Goal: Transaction & Acquisition: Purchase product/service

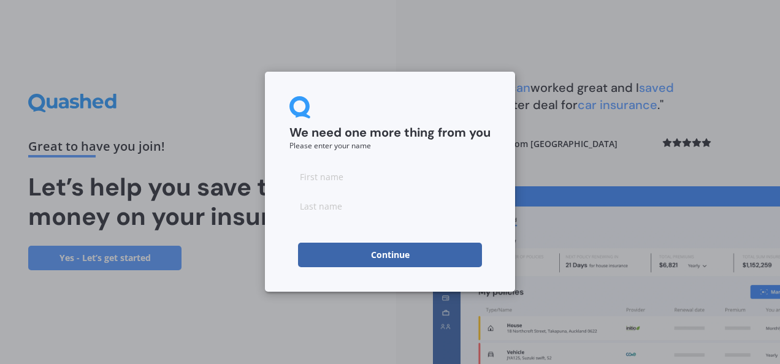
click at [329, 175] on input at bounding box center [389, 176] width 201 height 25
type input "[PERSON_NAME]"
click at [427, 260] on button "Continue" at bounding box center [390, 255] width 184 height 25
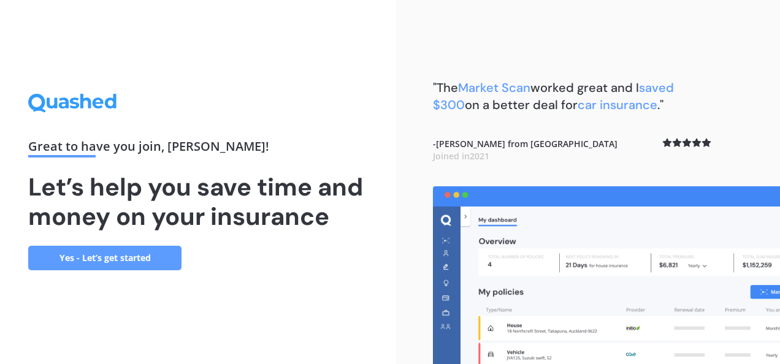
click at [98, 265] on link "Yes - Let’s get started" at bounding box center [104, 258] width 153 height 25
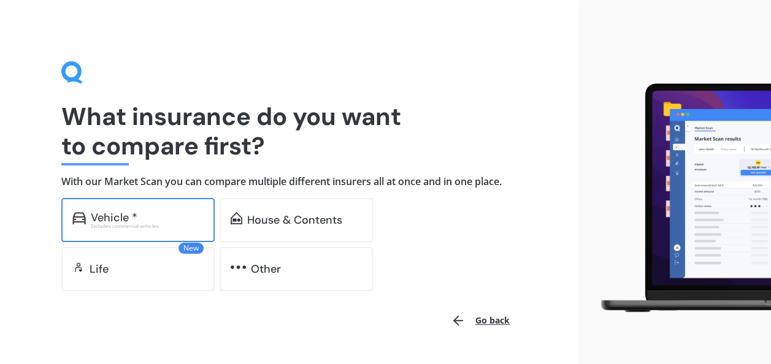
click at [115, 217] on div "Vehicle *" at bounding box center [114, 217] width 47 height 12
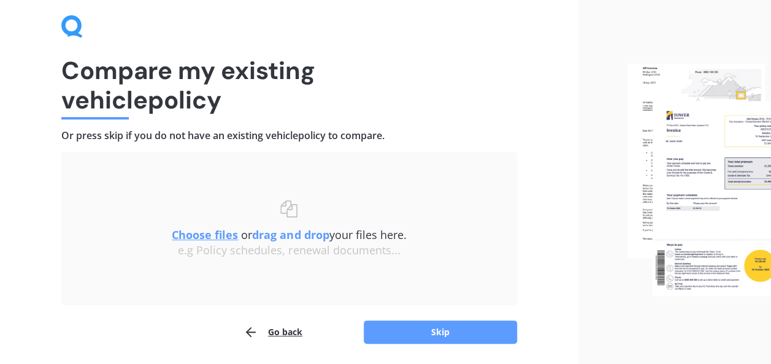
scroll to position [87, 0]
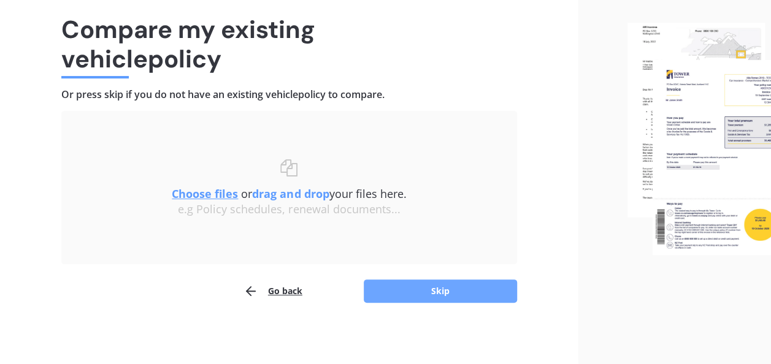
click at [427, 291] on button "Skip" at bounding box center [440, 291] width 153 height 23
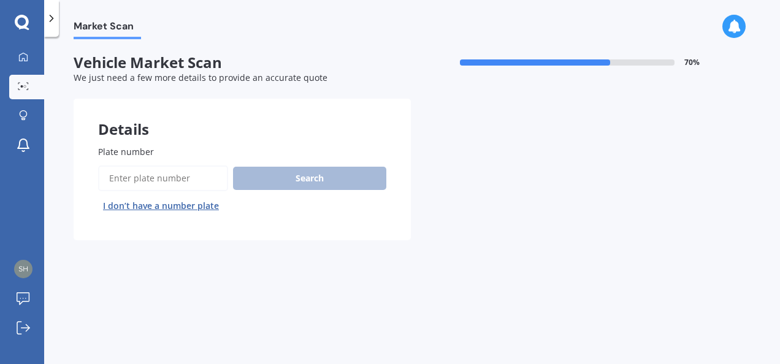
click at [139, 175] on input "Plate number" at bounding box center [163, 179] width 130 height 26
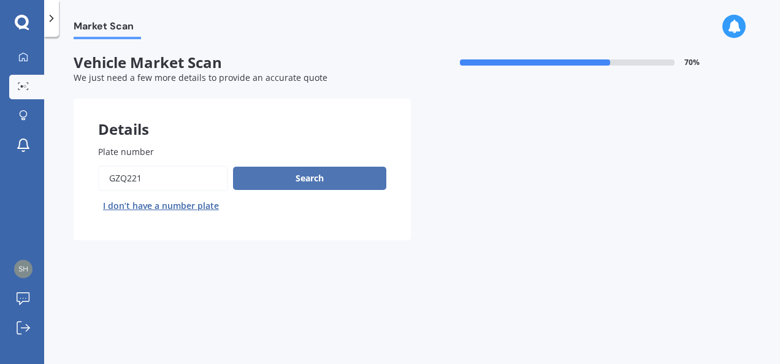
type input "GZQ221"
click at [267, 185] on button "Search" at bounding box center [309, 178] width 153 height 23
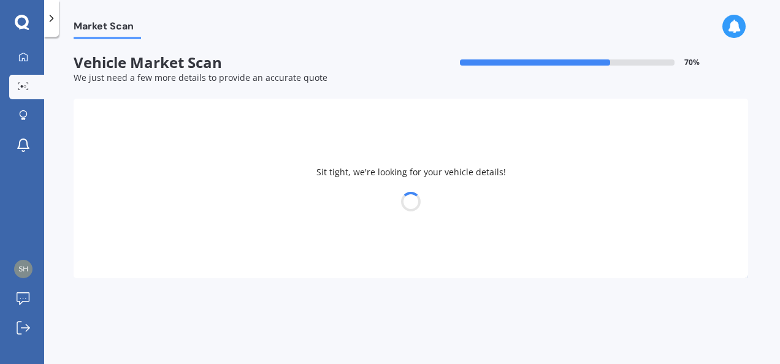
select select "TOYOTA"
select select "HIGHLANDER"
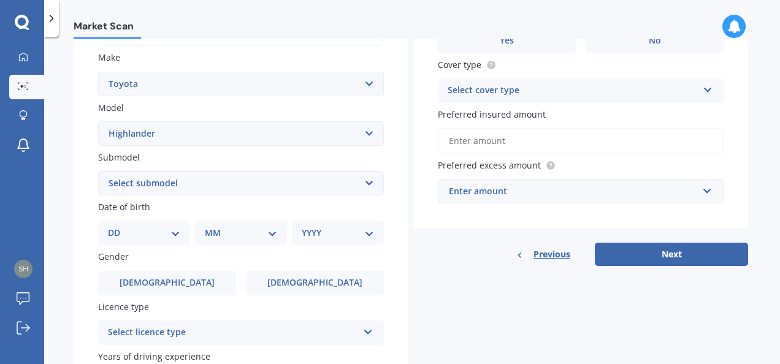
scroll to position [245, 0]
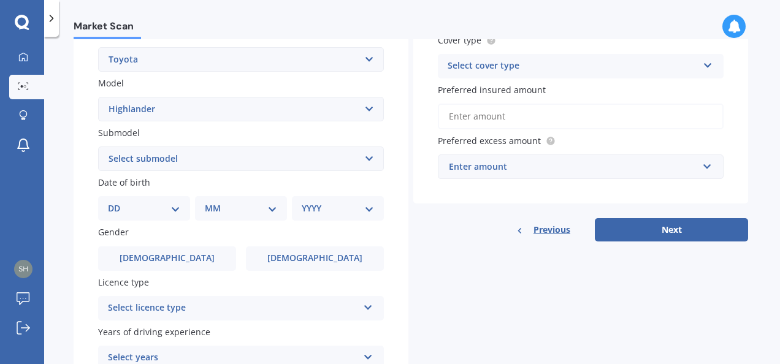
click at [165, 211] on select "DD 01 02 03 04 05 06 07 08 09 10 11 12 13 14 15 16 17 18 19 20 21 22 23 24 25 2…" at bounding box center [144, 208] width 72 height 13
select select "12"
click at [118, 203] on select "DD 01 02 03 04 05 06 07 08 09 10 11 12 13 14 15 16 17 18 19 20 21 22 23 24 25 2…" at bounding box center [144, 208] width 72 height 13
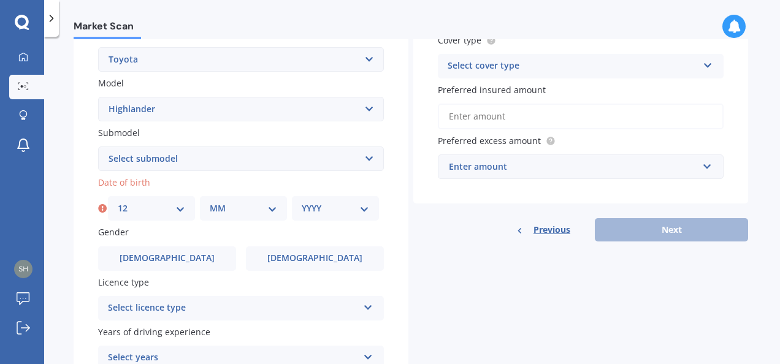
click at [275, 210] on select "MM 01 02 03 04 05 06 07 08 09 10 11 12" at bounding box center [243, 208] width 67 height 13
select select "01"
click at [210, 203] on select "MM 01 02 03 04 05 06 07 08 09 10 11 12" at bounding box center [243, 208] width 67 height 13
click at [363, 213] on select "YYYY 2025 2024 2023 2022 2021 2020 2019 2018 2017 2016 2015 2014 2013 2012 2011…" at bounding box center [335, 208] width 67 height 13
select select "1970"
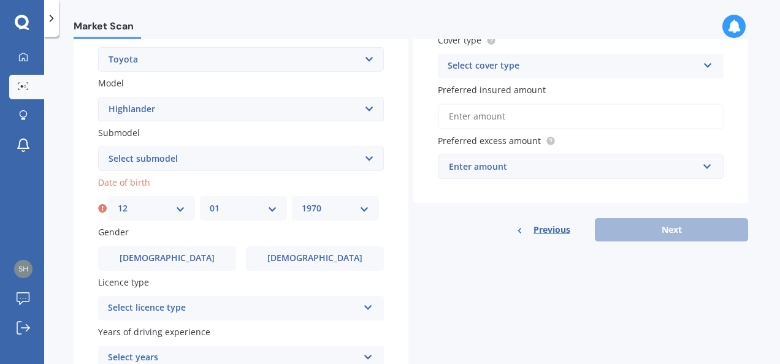
click at [302, 203] on select "YYYY 2025 2024 2023 2022 2021 2020 2019 2018 2017 2016 2015 2014 2013 2012 2011…" at bounding box center [335, 208] width 67 height 13
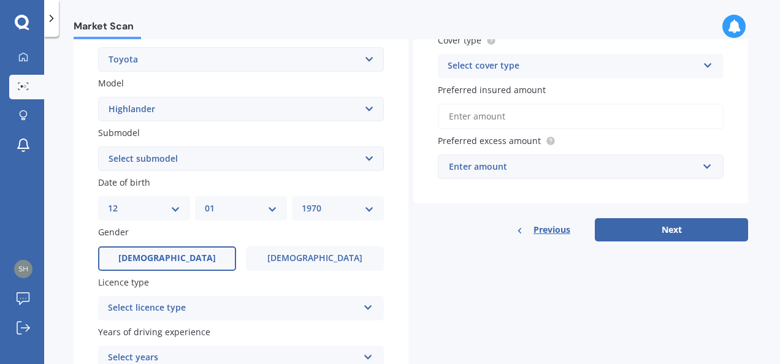
click at [172, 264] on span "[DEMOGRAPHIC_DATA]" at bounding box center [166, 258] width 97 height 10
click at [0, 0] on input "[DEMOGRAPHIC_DATA]" at bounding box center [0, 0] width 0 height 0
click at [275, 313] on div "Select licence type" at bounding box center [233, 308] width 250 height 15
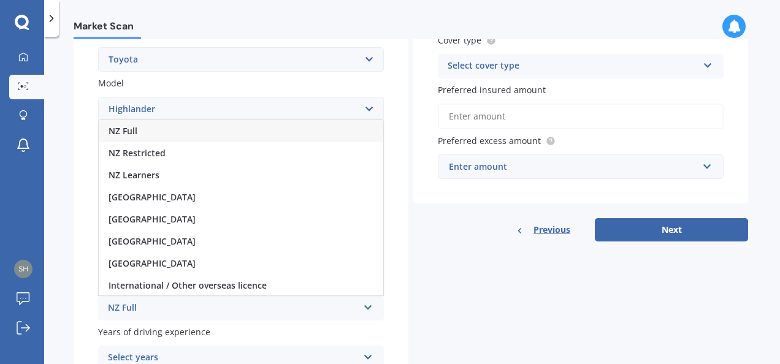
click at [133, 132] on span "NZ Full" at bounding box center [123, 131] width 29 height 12
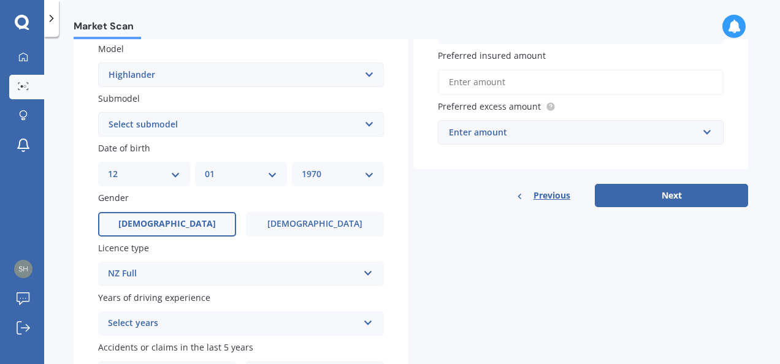
scroll to position [307, 0]
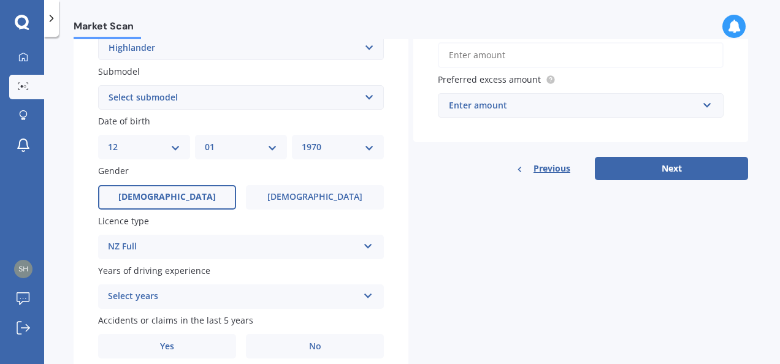
click at [365, 298] on icon at bounding box center [368, 293] width 10 height 9
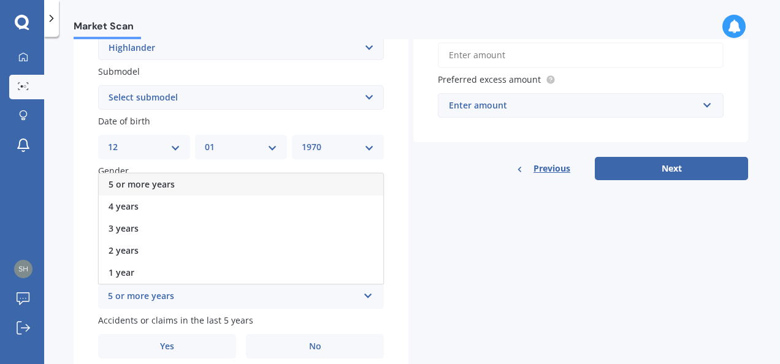
click at [151, 185] on span "5 or more years" at bounding box center [142, 184] width 66 height 12
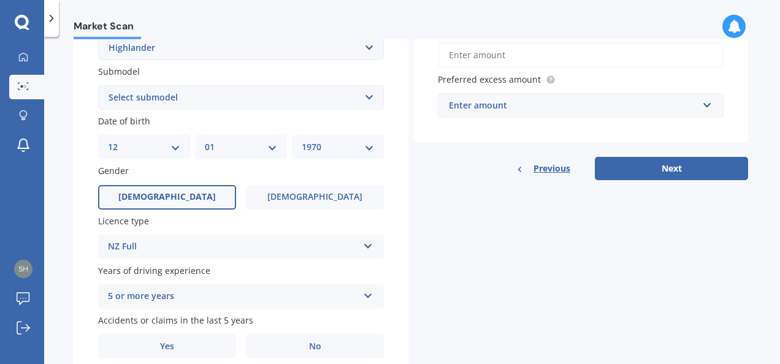
click at [72, 251] on div "Market Scan Vehicle Market Scan 70 % We just need a few more details to provide…" at bounding box center [412, 202] width 736 height 327
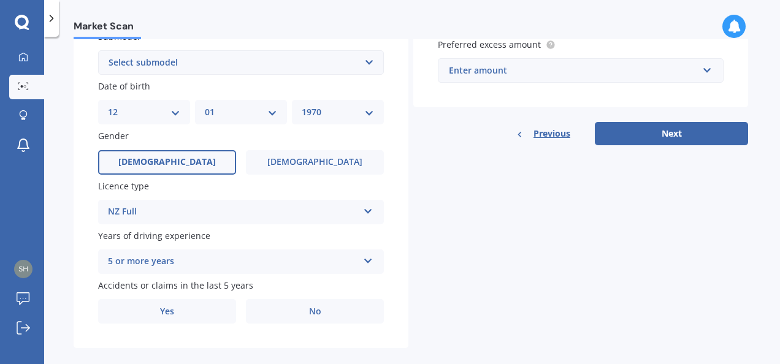
scroll to position [359, 0]
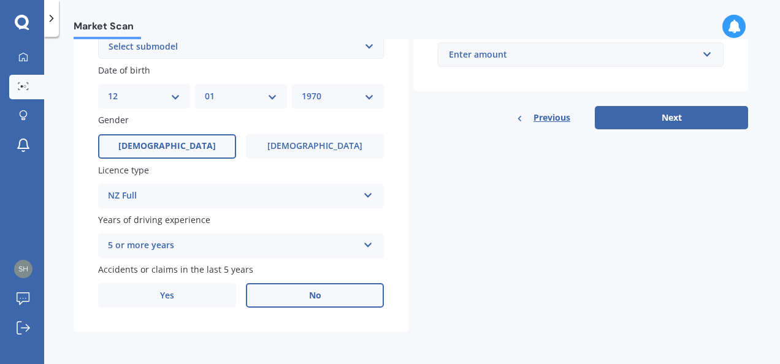
click at [322, 292] on label "No" at bounding box center [315, 295] width 138 height 25
click at [0, 0] on input "No" at bounding box center [0, 0] width 0 height 0
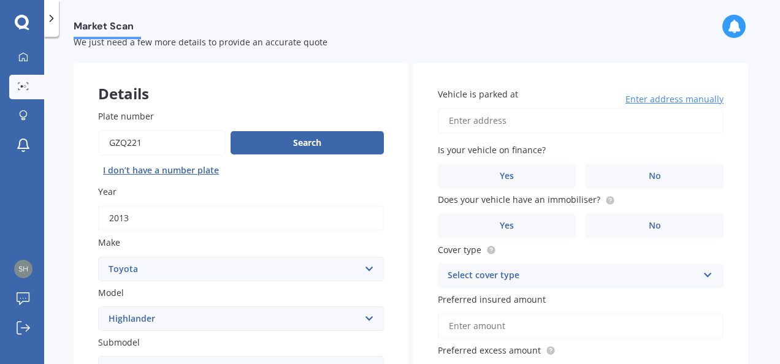
scroll to position [0, 0]
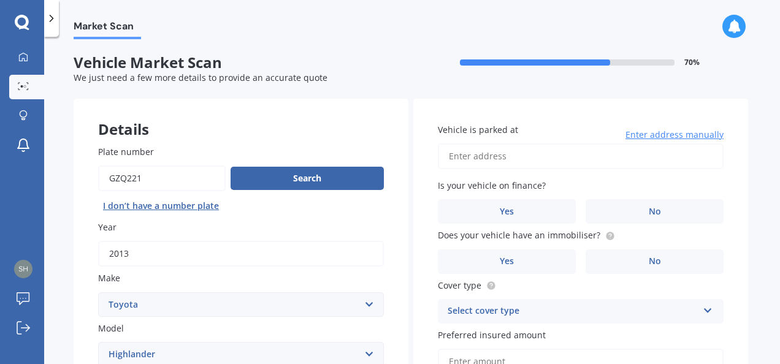
click at [475, 162] on input "Vehicle is parked at" at bounding box center [581, 156] width 286 height 26
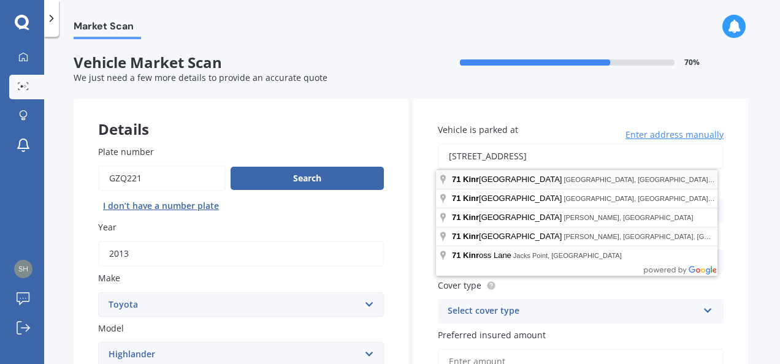
type input "[STREET_ADDRESS]"
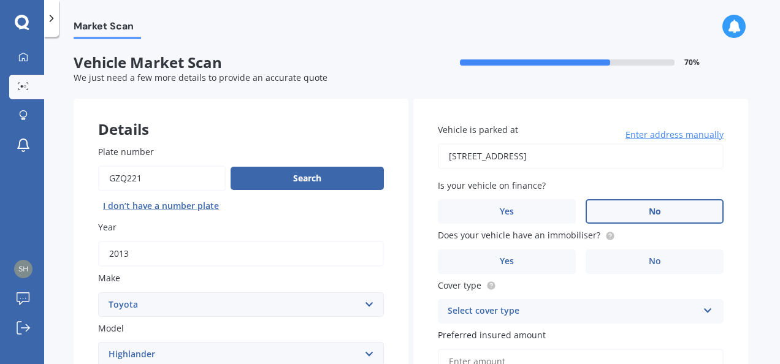
click at [617, 213] on label "No" at bounding box center [654, 211] width 138 height 25
click at [0, 0] on input "No" at bounding box center [0, 0] width 0 height 0
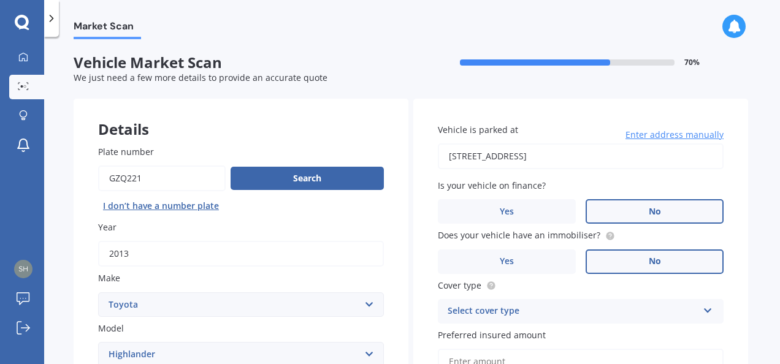
click at [615, 266] on label "No" at bounding box center [654, 262] width 138 height 25
click at [0, 0] on input "No" at bounding box center [0, 0] width 0 height 0
click at [698, 311] on div "Select cover type Comprehensive Third Party, Fire & Theft Third Party" at bounding box center [581, 311] width 286 height 25
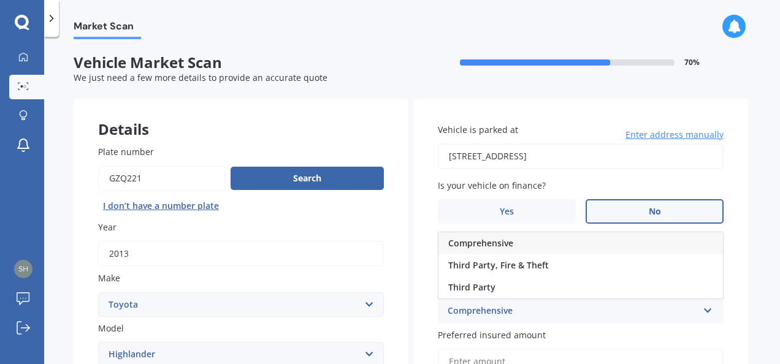
click at [462, 247] on span "Comprehensive" at bounding box center [480, 243] width 65 height 12
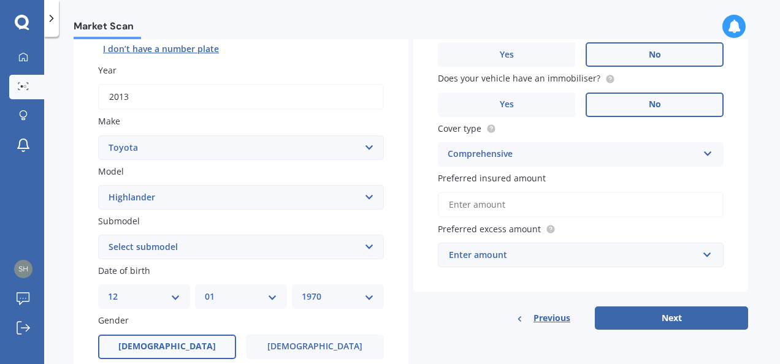
scroll to position [184, 0]
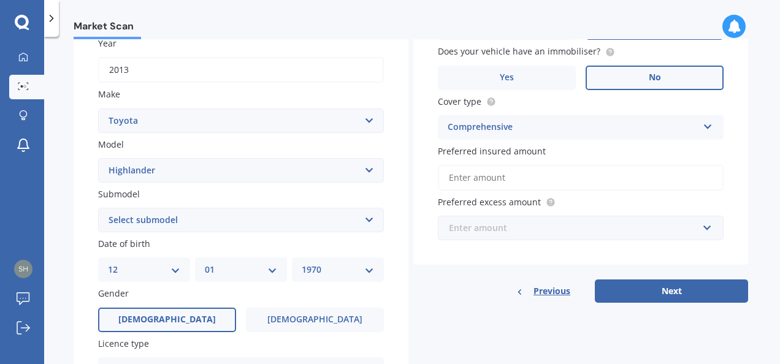
click at [701, 228] on input "text" at bounding box center [576, 227] width 275 height 23
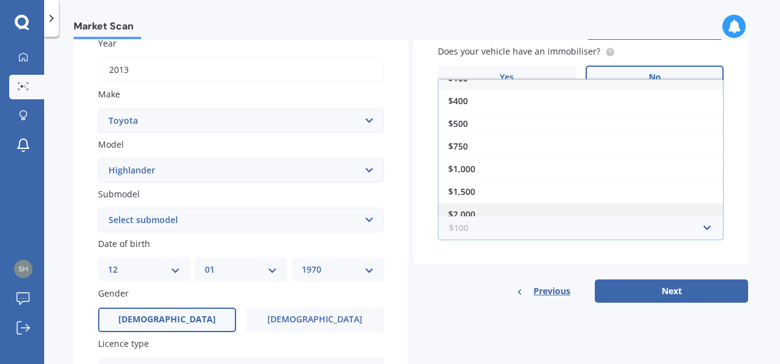
scroll to position [20, 0]
click at [452, 207] on span "$2,000" at bounding box center [461, 208] width 27 height 12
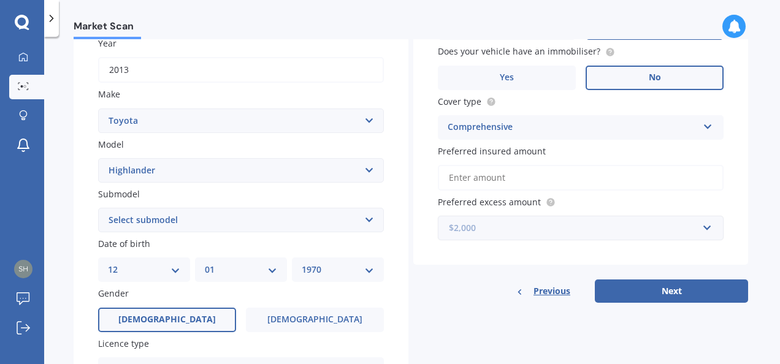
click at [701, 232] on input "text" at bounding box center [576, 227] width 275 height 23
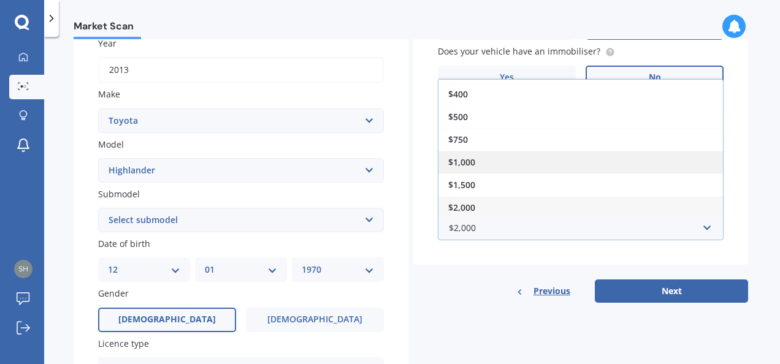
click at [470, 163] on span "$1,000" at bounding box center [461, 162] width 27 height 12
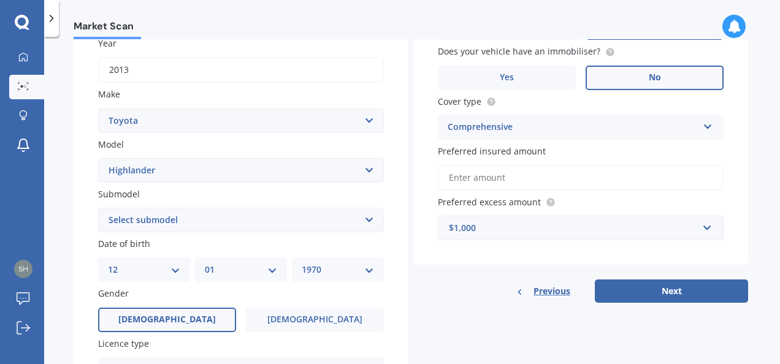
click at [486, 183] on input "Preferred insured amount" at bounding box center [581, 178] width 286 height 26
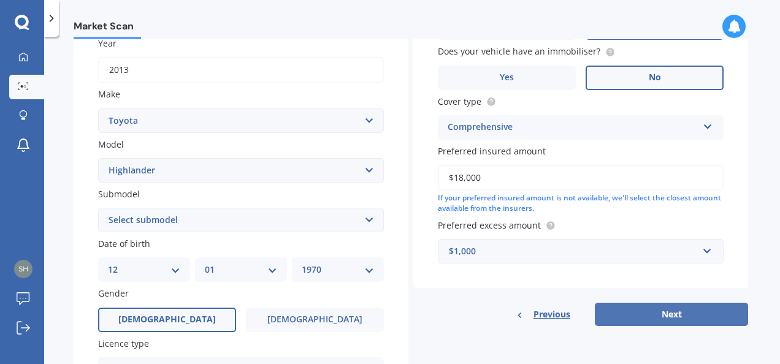
type input "$18,000"
click at [647, 316] on button "Next" at bounding box center [671, 314] width 153 height 23
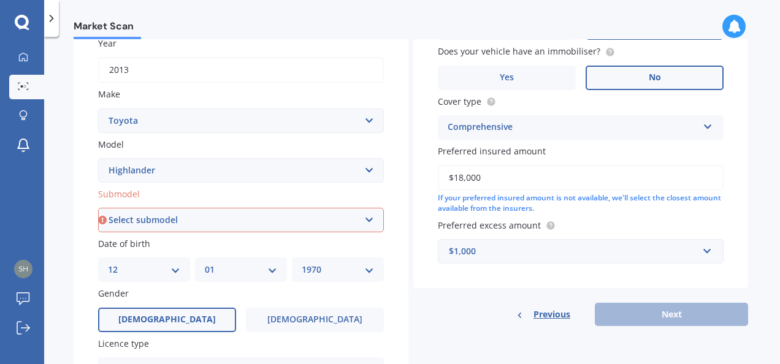
click at [188, 221] on select "Select submodel (All other) Hybrid Petrol V6 2WD Petrol V6 4WD" at bounding box center [241, 220] width 286 height 25
select select "PETROL V6 2WD"
click at [98, 208] on select "Select submodel (All other) Hybrid Petrol V6 2WD Petrol V6 4WD" at bounding box center [241, 220] width 286 height 25
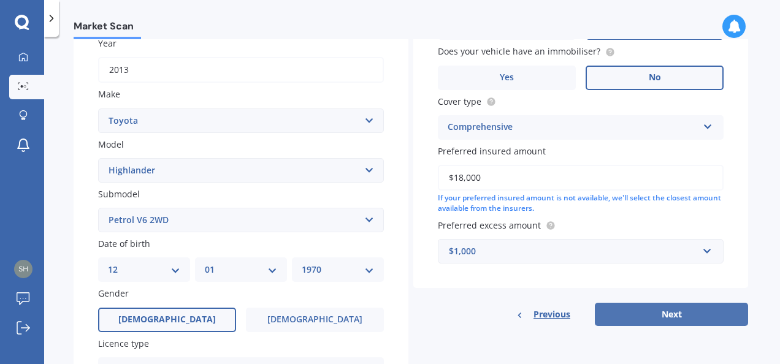
click at [667, 310] on button "Next" at bounding box center [671, 314] width 153 height 23
select select "12"
select select "01"
select select "1970"
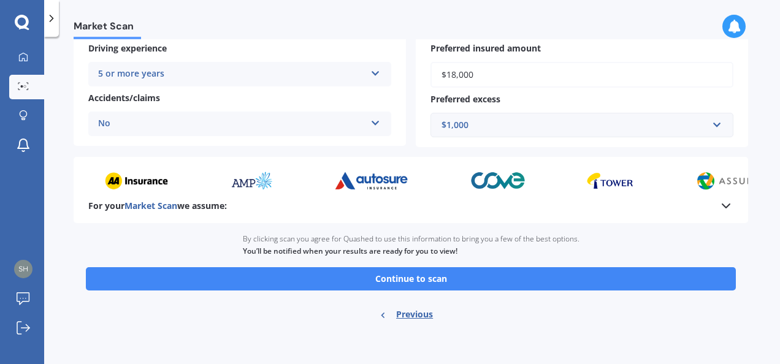
scroll to position [270, 0]
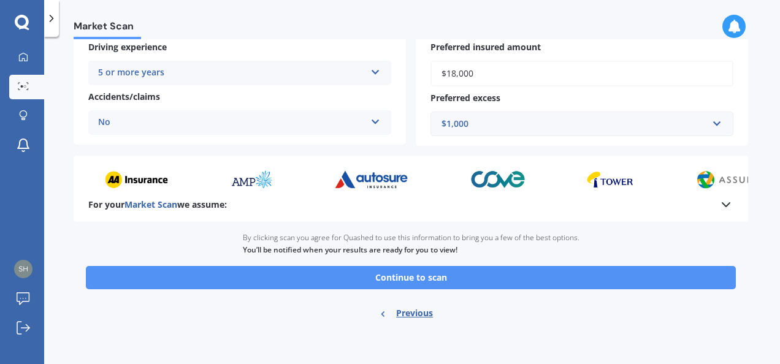
click at [427, 280] on button "Continue to scan" at bounding box center [411, 277] width 650 height 23
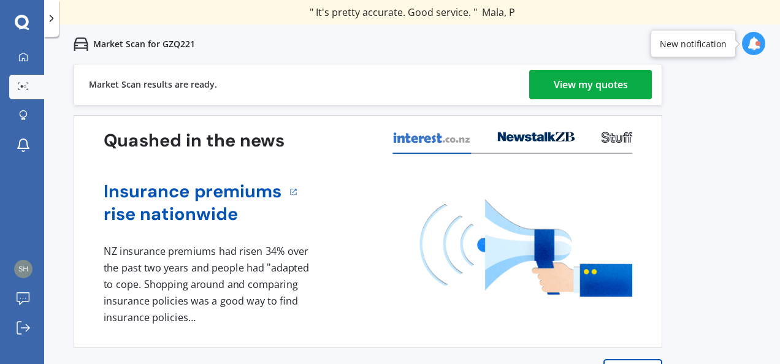
click at [590, 85] on div "View my quotes" at bounding box center [591, 84] width 74 height 29
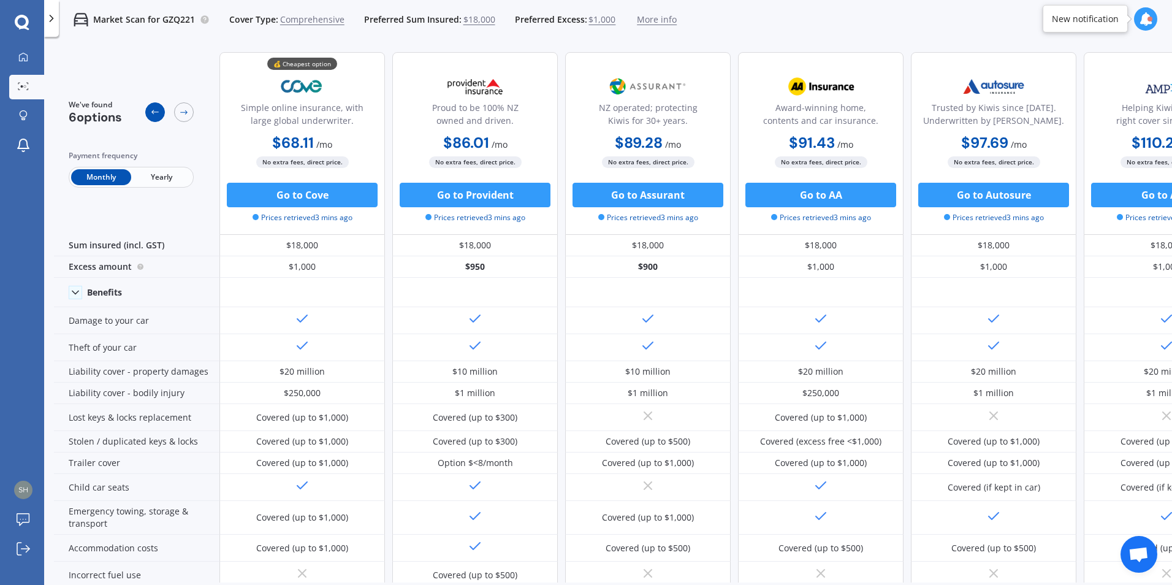
click at [153, 113] on icon at bounding box center [155, 112] width 10 height 10
click at [593, 20] on span "$1,000" at bounding box center [602, 19] width 27 height 12
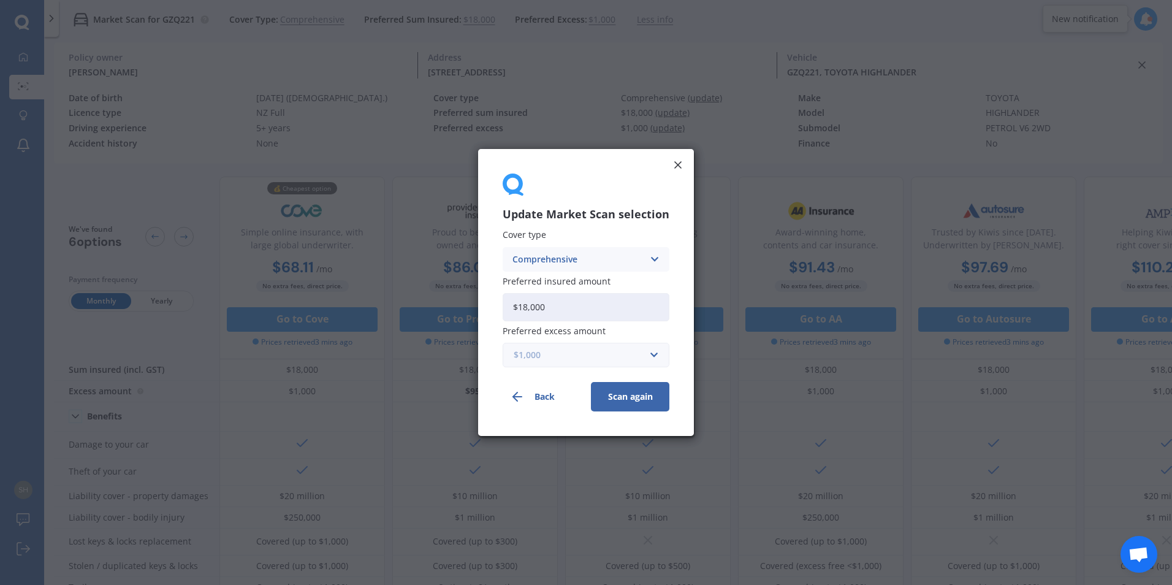
click at [652, 351] on input "text" at bounding box center [582, 354] width 156 height 23
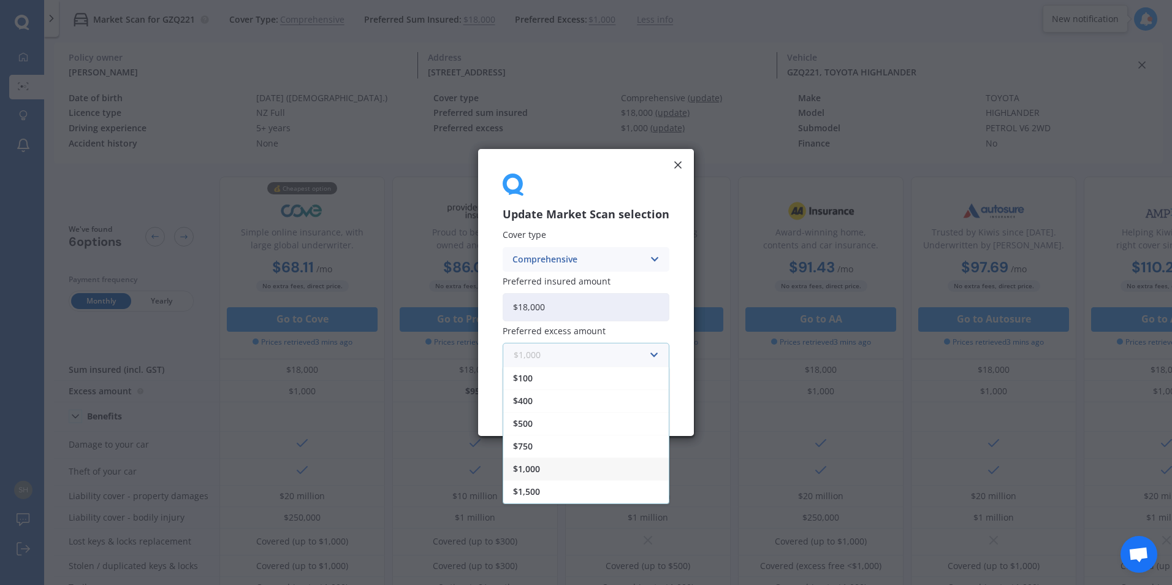
scroll to position [22, 0]
click at [535, 364] on span "$2,000" at bounding box center [526, 492] width 27 height 9
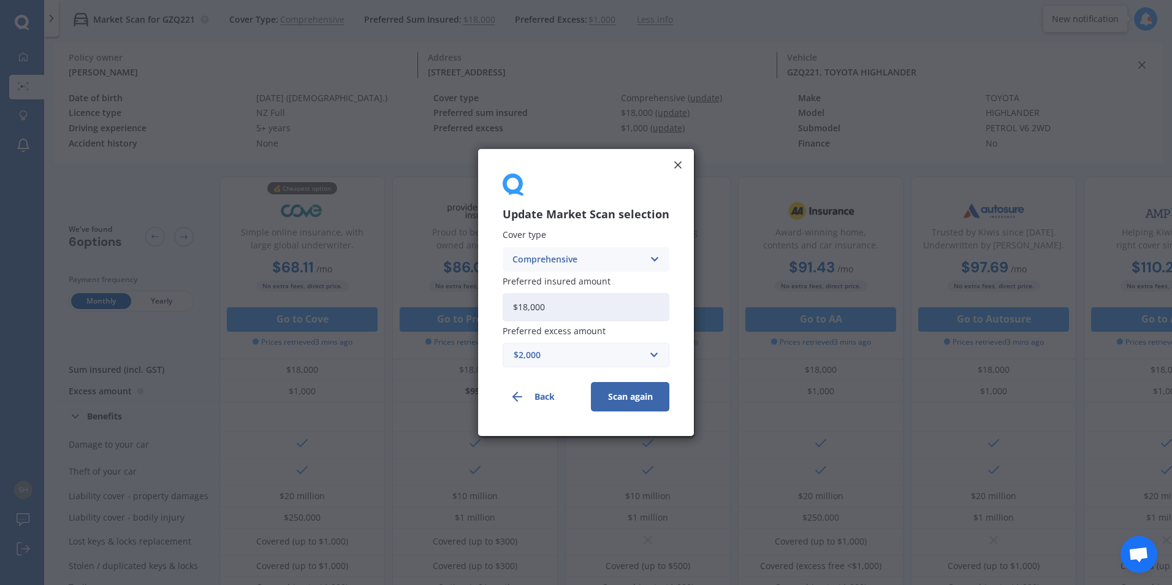
click at [632, 364] on button "Scan again" at bounding box center [630, 396] width 78 height 29
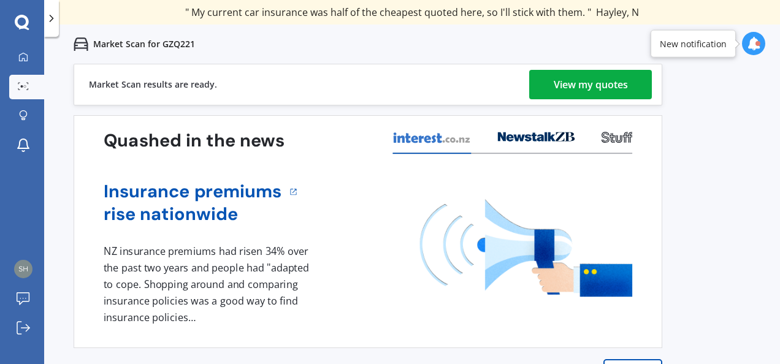
click at [577, 90] on div "View my quotes" at bounding box center [591, 84] width 74 height 29
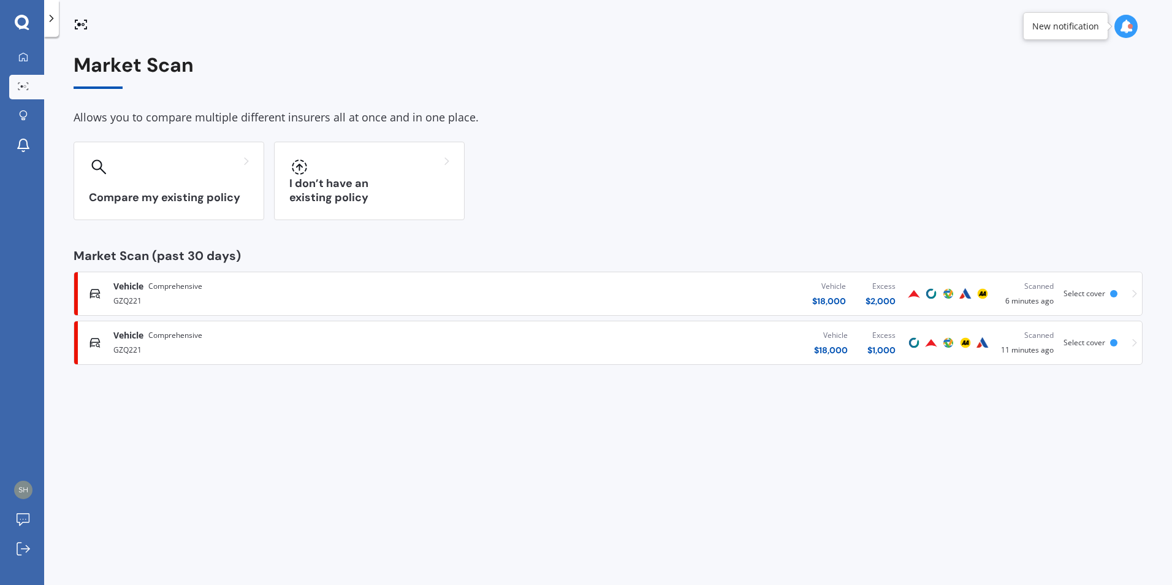
click at [779, 300] on div "$ 2,000" at bounding box center [881, 301] width 30 height 12
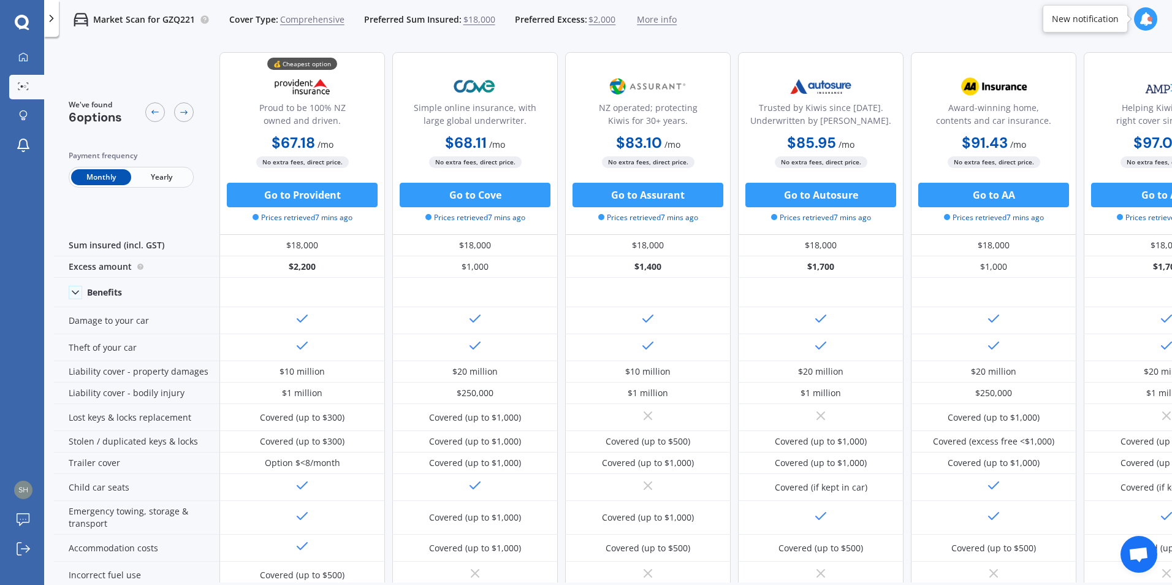
click at [596, 19] on span "$2,000" at bounding box center [602, 19] width 27 height 12
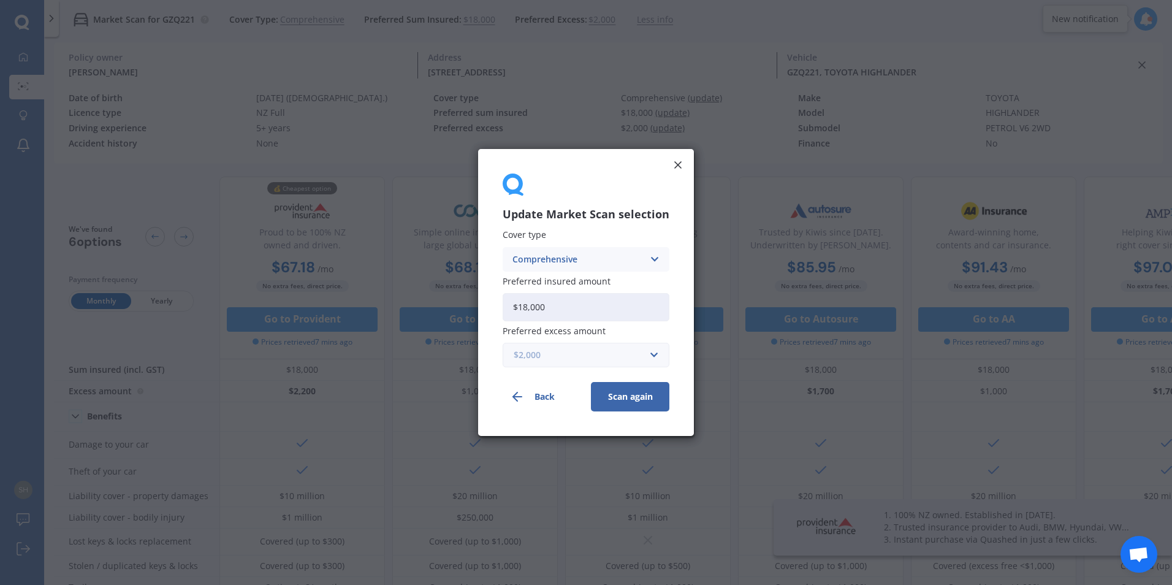
click at [655, 355] on input "text" at bounding box center [582, 354] width 156 height 23
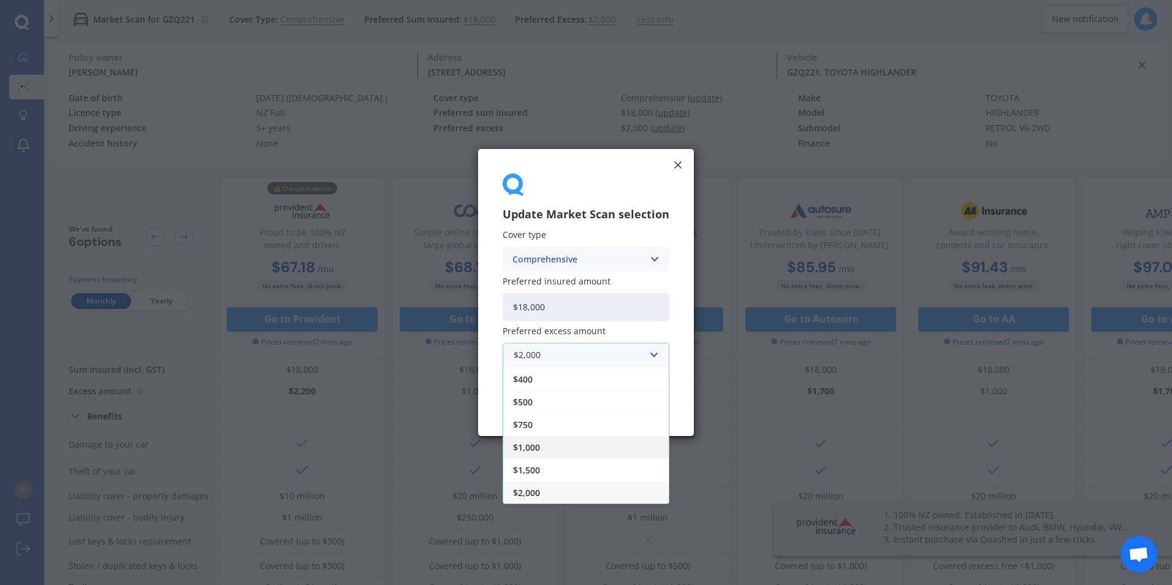
click at [540, 364] on span "$1,000" at bounding box center [526, 447] width 27 height 9
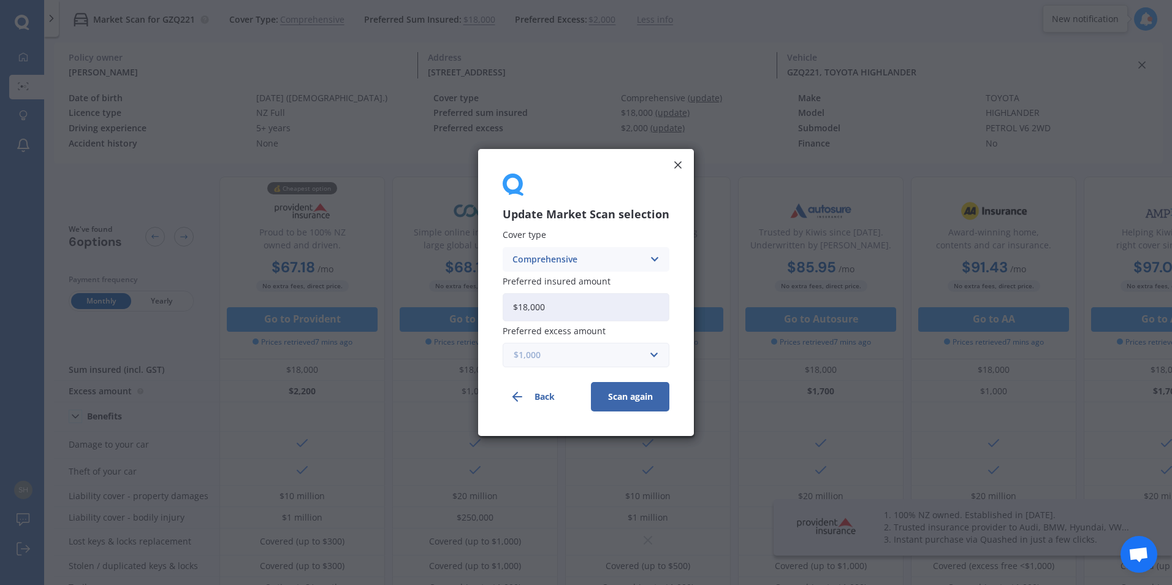
click at [653, 352] on input "text" at bounding box center [582, 354] width 156 height 23
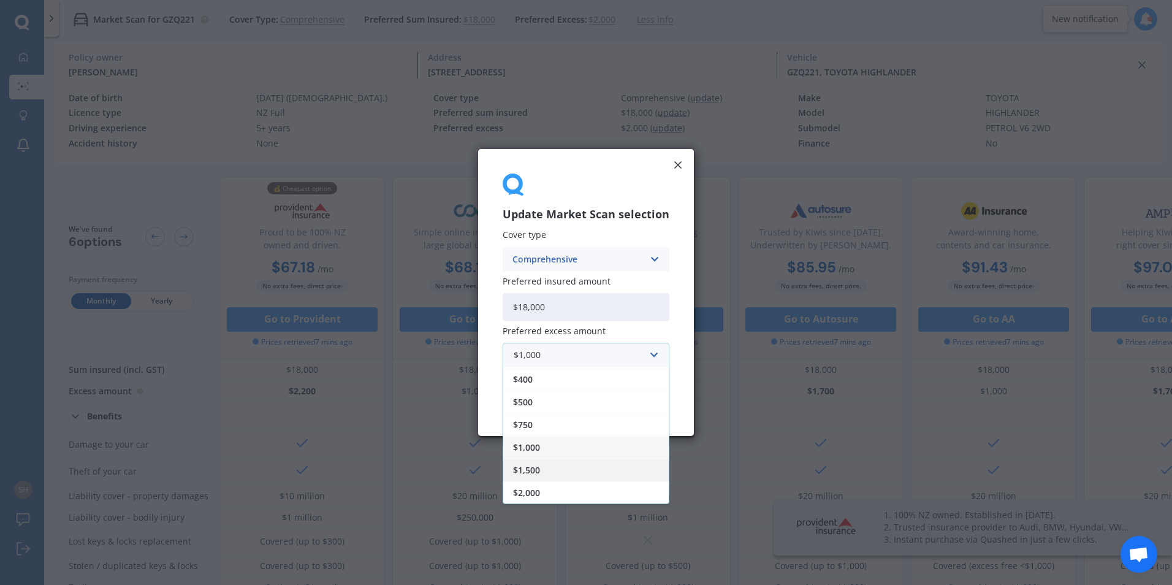
click at [555, 364] on div "$1,500" at bounding box center [586, 470] width 166 height 23
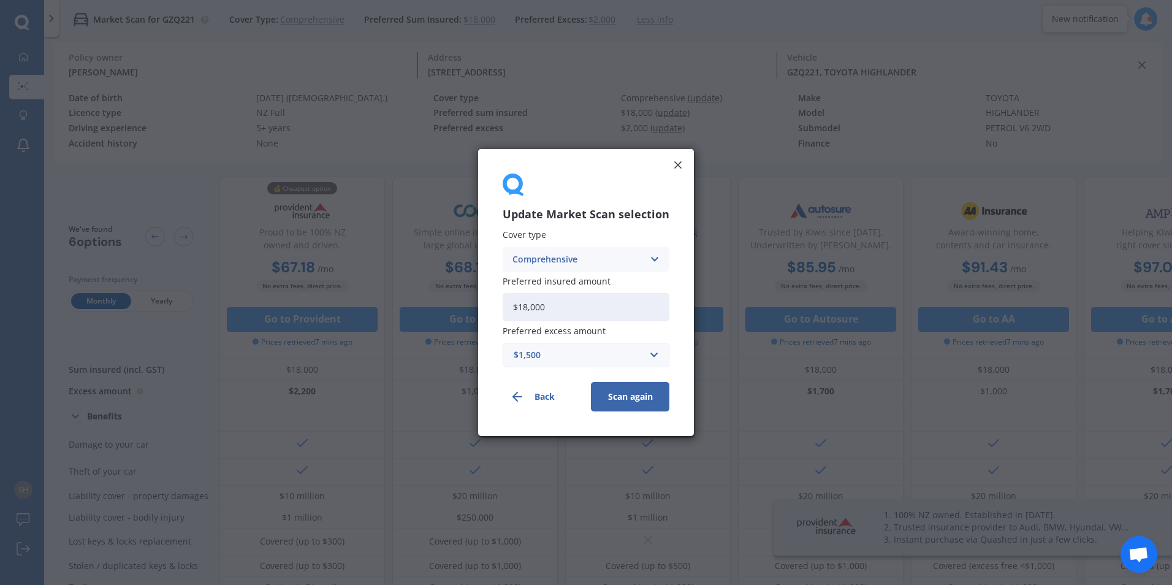
click at [635, 364] on button "Scan again" at bounding box center [630, 396] width 78 height 29
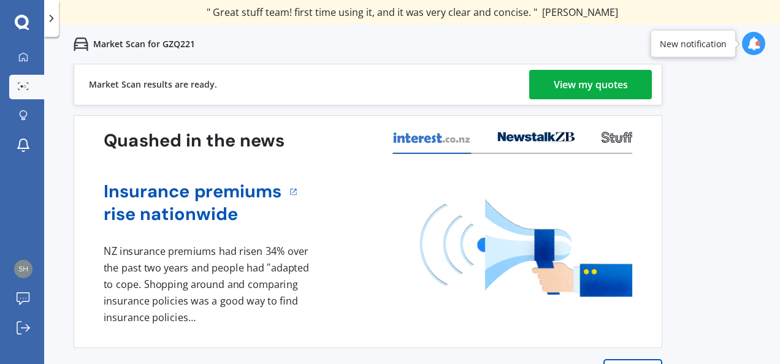
click at [556, 90] on div "View my quotes" at bounding box center [591, 84] width 74 height 29
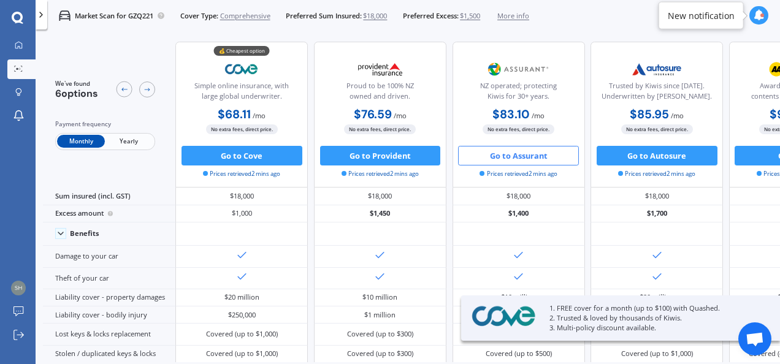
click at [518, 161] on button "Go to Assurant" at bounding box center [518, 156] width 121 height 20
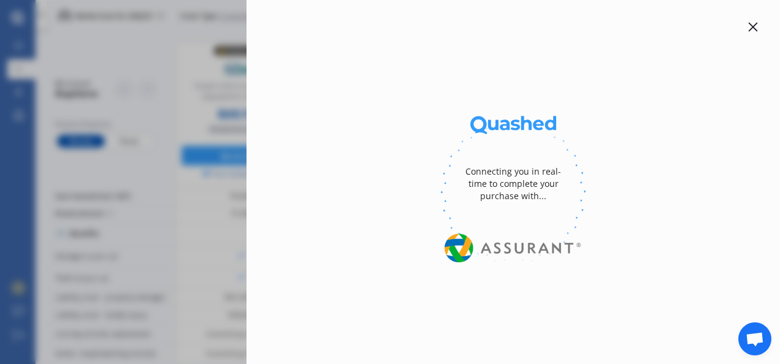
select select "full"
select select "1000.00"
select select "[GEOGRAPHIC_DATA]"
select select "TOYOTA"
select select "HIGHLANDER"
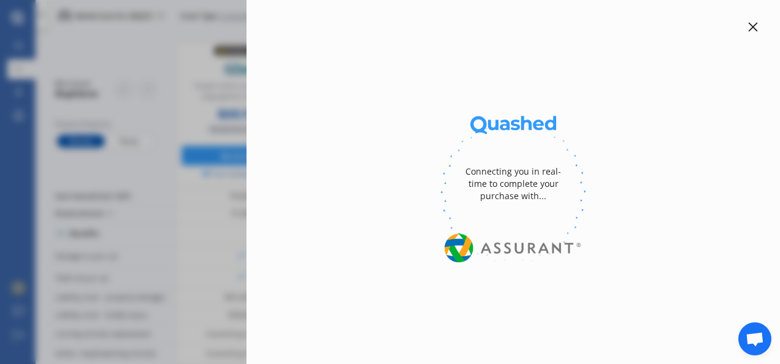
select select "PETROL V6 2WD"
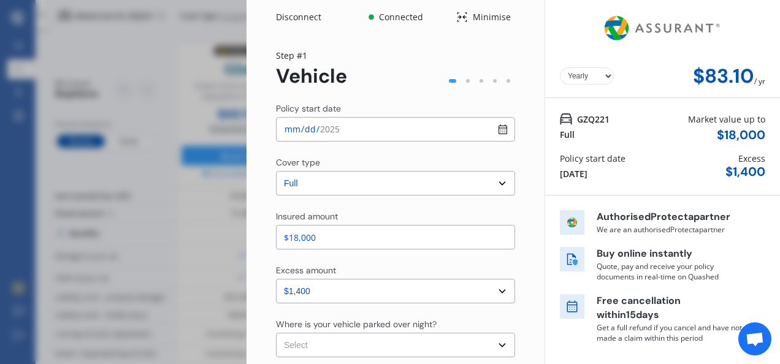
select select "Monthly"
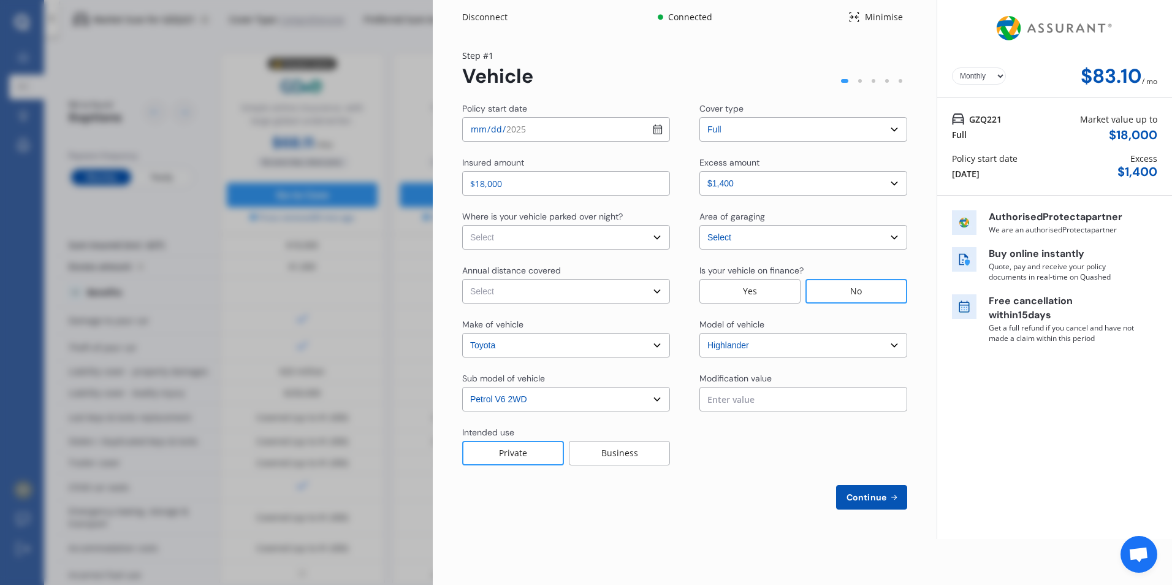
click at [523, 186] on input "$18,000" at bounding box center [566, 183] width 208 height 25
drag, startPoint x: 523, startPoint y: 186, endPoint x: 455, endPoint y: 179, distance: 67.8
click at [455, 179] on div "Yearly Monthly $83.10 / mo Step # 1 Vehicle Policy start date [DATE] Cover type…" at bounding box center [685, 286] width 504 height 505
type input "$16,000"
click at [779, 364] on span "Continue" at bounding box center [866, 497] width 45 height 10
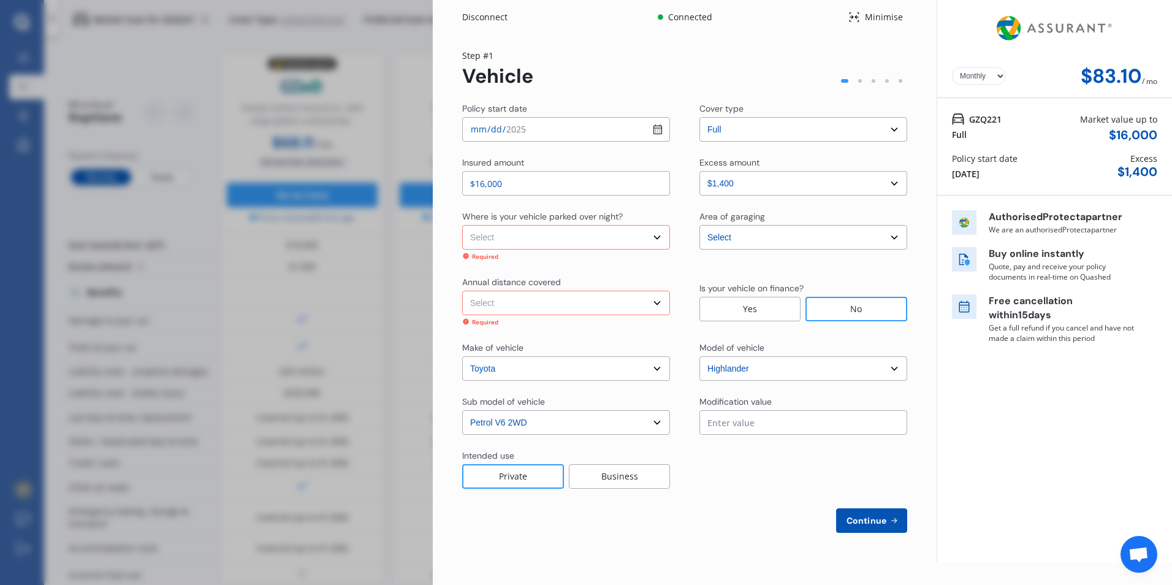
click at [779, 364] on span "Continue" at bounding box center [866, 521] width 45 height 10
click at [573, 235] on select "Select In a garage On own property On street or road" at bounding box center [566, 237] width 208 height 25
select select "On own property"
click at [462, 225] on select "Select In a garage On own property On street or road" at bounding box center [566, 237] width 208 height 25
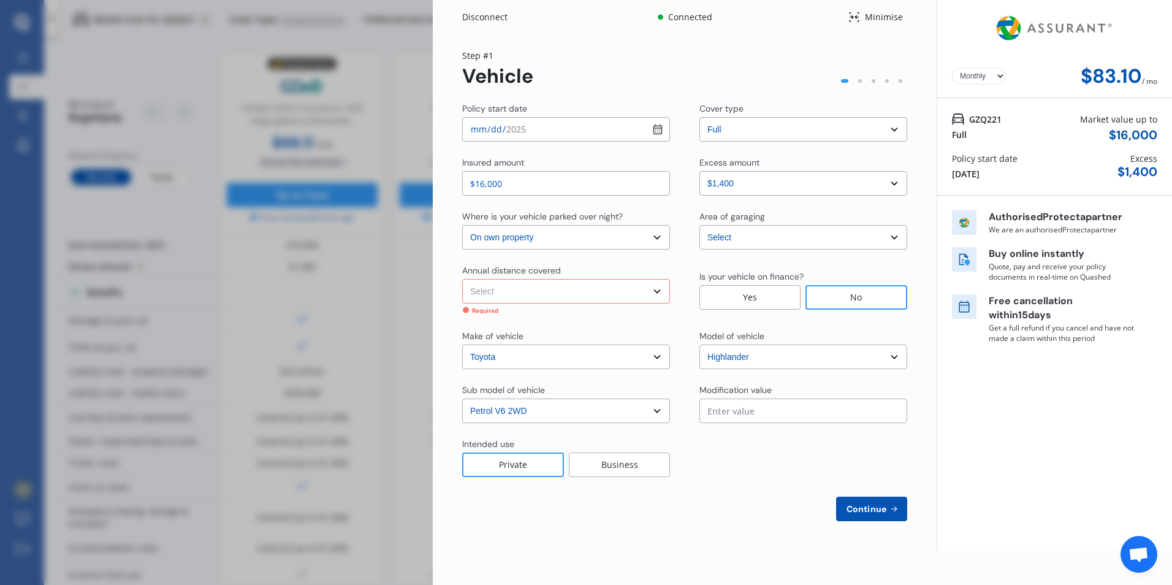
click at [560, 292] on select "Select Low (less than 15,000km per year) Average (15,000-30,000km per year) Hig…" at bounding box center [566, 291] width 208 height 25
select select "15000"
click at [462, 279] on select "Select Low (less than 15,000km per year) Average (15,000-30,000km per year) Hig…" at bounding box center [566, 291] width 208 height 25
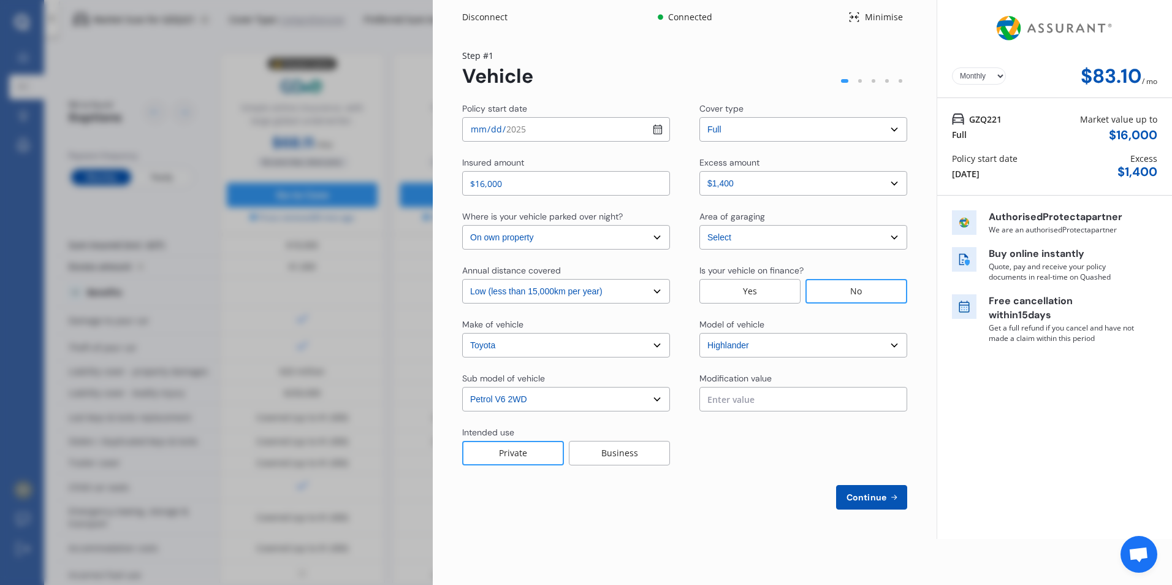
click at [779, 364] on span "Continue" at bounding box center [866, 497] width 45 height 10
select select "Mr"
select select "12"
select select "01"
select select "1970"
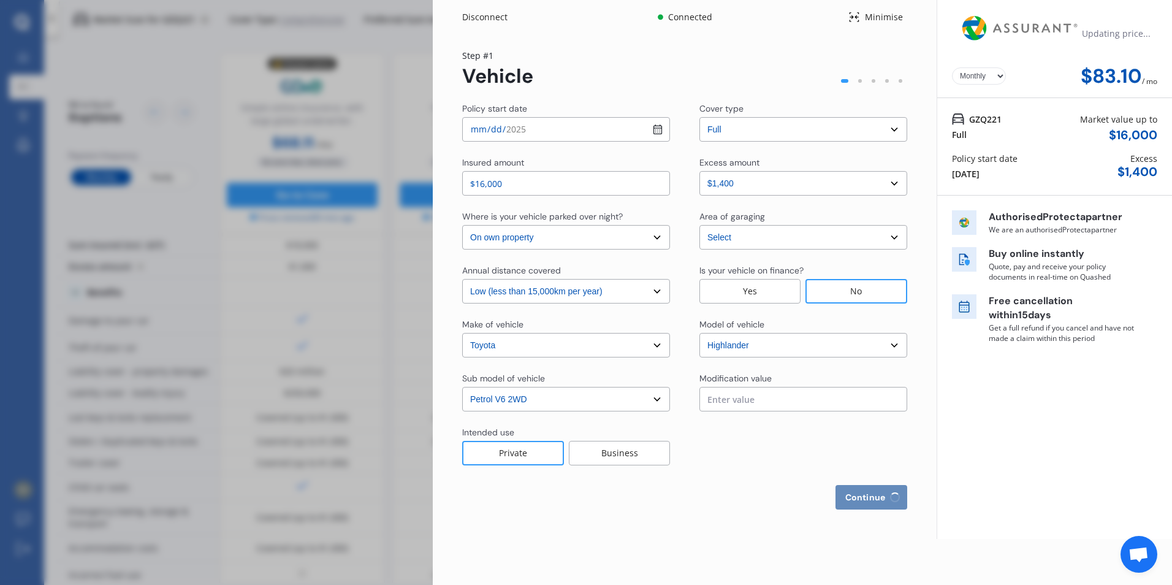
select select "full"
select select "more than 4 years"
select select "[GEOGRAPHIC_DATA]"
